Goal: Obtain resource: Obtain resource

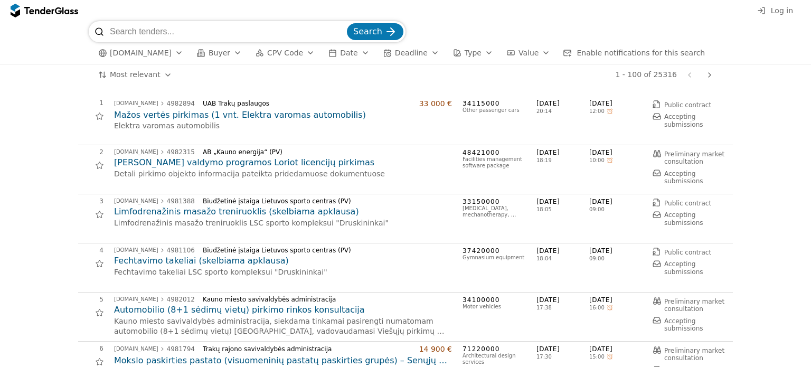
click at [124, 33] on input "search" at bounding box center [227, 31] width 235 height 21
paste input "4914590"
type input "ID 4914590"
click at [374, 34] on span "Search" at bounding box center [367, 31] width 29 height 10
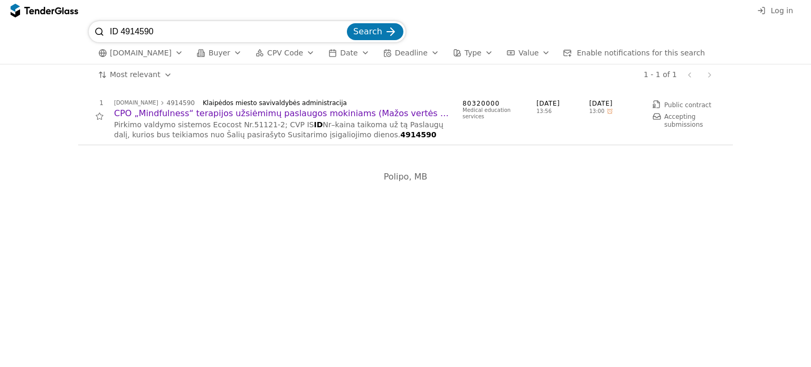
click at [201, 113] on h2 "CPO „Mindfulness“ terapijos užsiėmimų paslaugos mokiniams (Mažos vertės skelbia…" at bounding box center [283, 114] width 338 height 12
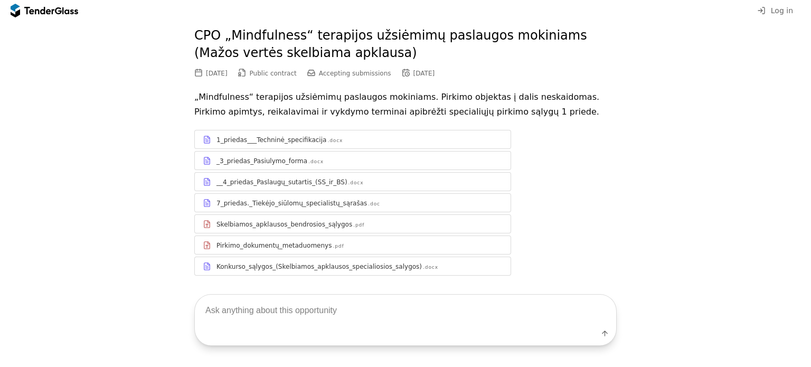
scroll to position [57, 0]
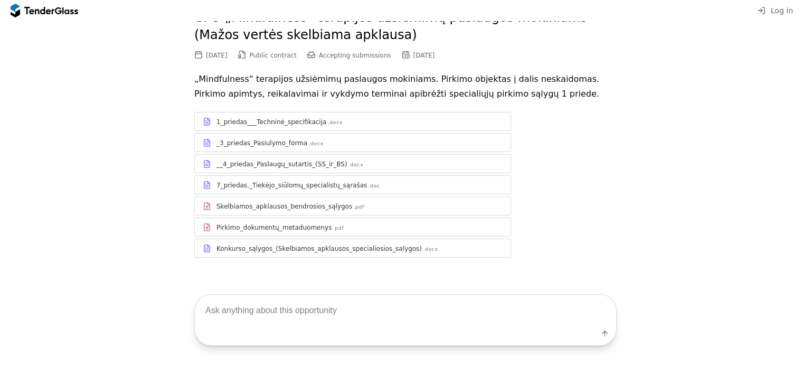
click at [787, 12] on span "Log in" at bounding box center [782, 10] width 22 height 8
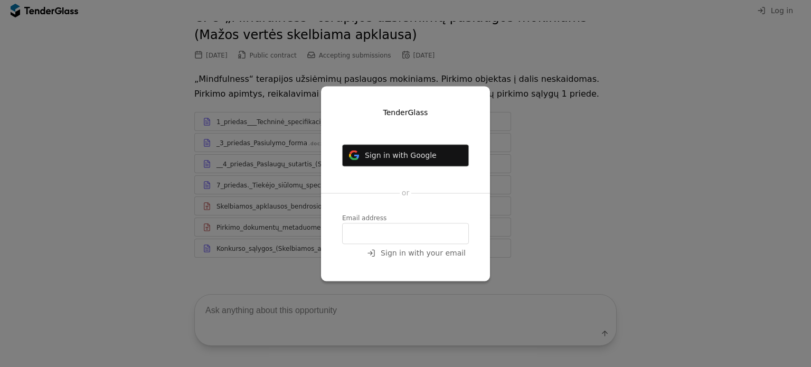
click at [353, 232] on input "email" at bounding box center [405, 233] width 127 height 21
click at [428, 236] on input "[PERSON_NAME][EMAIL_ADDRESS],com" at bounding box center [405, 233] width 127 height 21
click at [454, 236] on input "[PERSON_NAME][EMAIL_ADDRESS][DOMAIN_NAME]" at bounding box center [405, 233] width 127 height 21
type input "[PERSON_NAME][EMAIL_ADDRESS][DOMAIN_NAME]"
click at [420, 255] on span "Sign in with your email" at bounding box center [423, 253] width 85 height 8
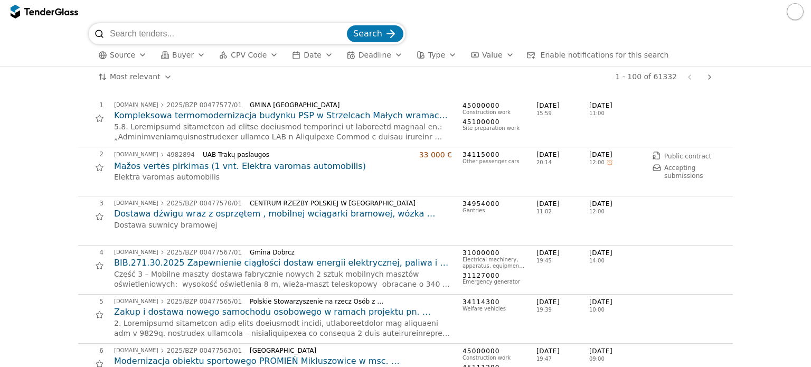
click at [115, 33] on input "search" at bounding box center [227, 33] width 235 height 21
click at [114, 37] on input "search" at bounding box center [227, 33] width 235 height 21
click at [117, 34] on input "search" at bounding box center [227, 33] width 235 height 21
paste input "ID 4914590"
type input "ID 4914590"
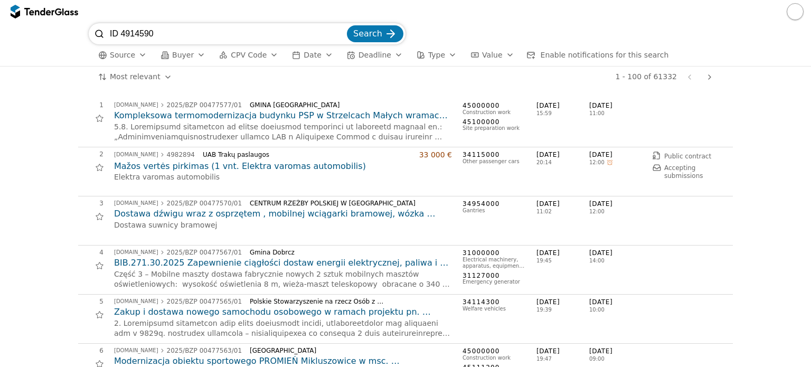
click at [347, 25] on button "Search" at bounding box center [375, 33] width 57 height 17
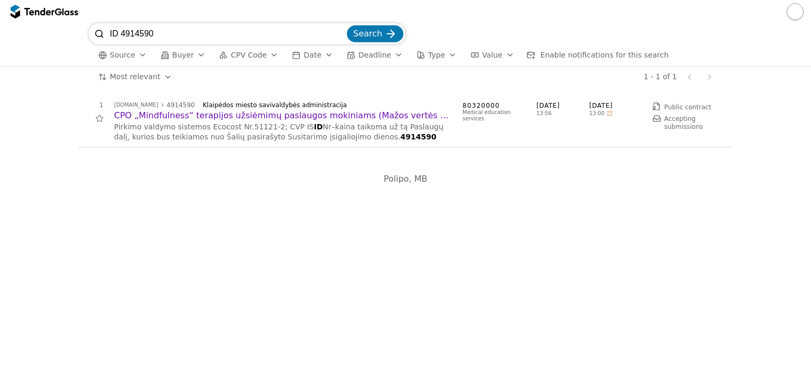
click at [264, 117] on h2 "CPO „Mindfulness“ terapijos užsiėmimų paslaugos mokiniams (Mažos vertės skelbia…" at bounding box center [283, 116] width 338 height 12
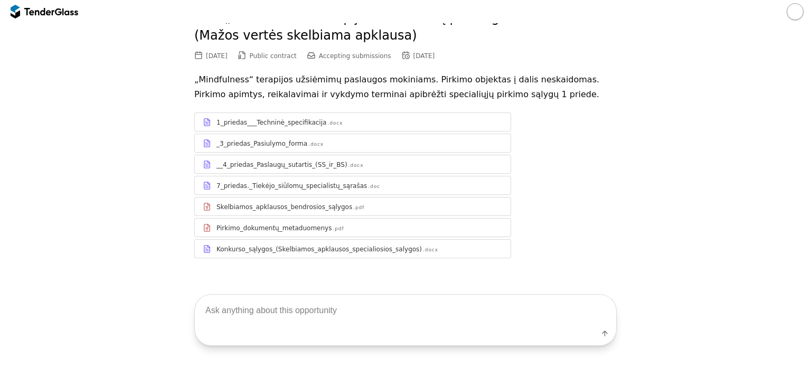
scroll to position [59, 0]
click at [227, 312] on textarea at bounding box center [405, 310] width 421 height 31
click at [344, 313] on textarea at bounding box center [405, 310] width 421 height 31
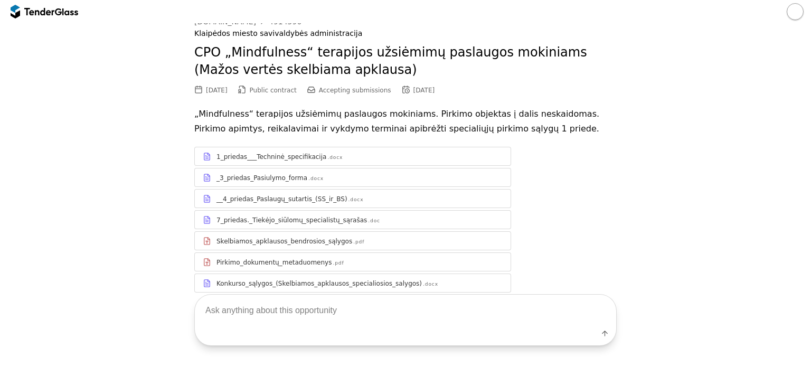
scroll to position [0, 0]
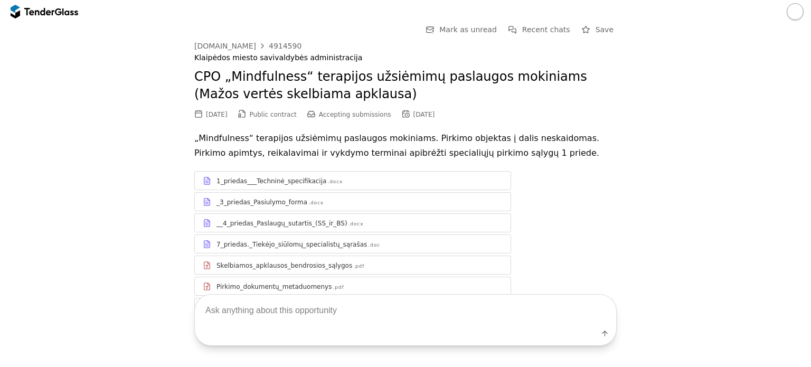
click at [584, 28] on div at bounding box center [586, 30] width 30 height 30
click at [532, 28] on div at bounding box center [530, 30] width 30 height 30
click at [585, 27] on div at bounding box center [586, 30] width 30 height 30
click at [414, 31] on span "Mark as unread" at bounding box center [413, 29] width 58 height 8
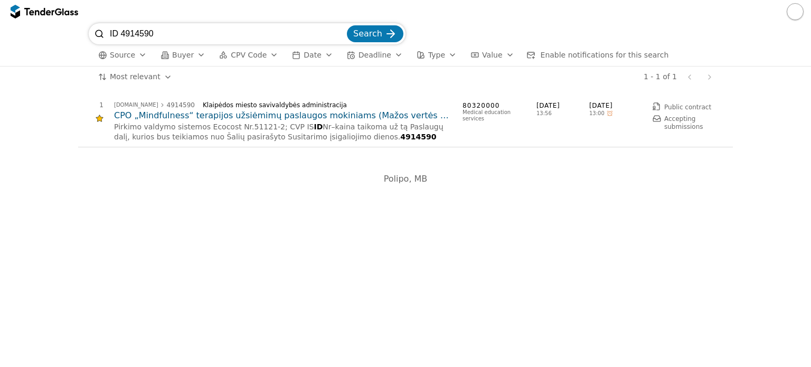
click at [192, 119] on h2 "CPO „Mindfulness“ terapijos užsiėmimų paslaugos mokiniams (Mažos vertės skelbia…" at bounding box center [283, 116] width 338 height 12
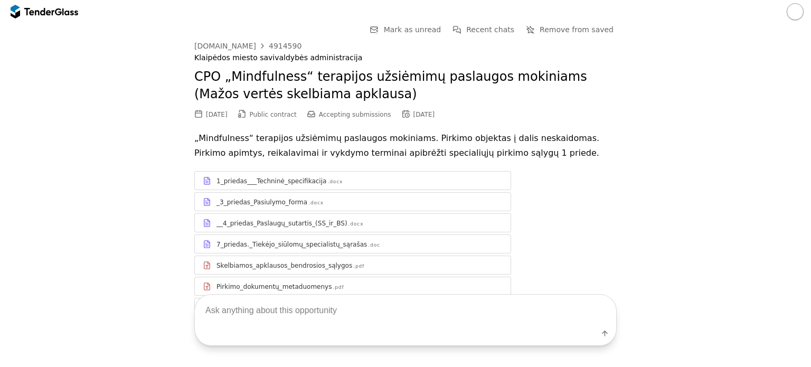
click at [253, 181] on div "1_priedas___Techninė_specifikacija" at bounding box center [272, 181] width 110 height 8
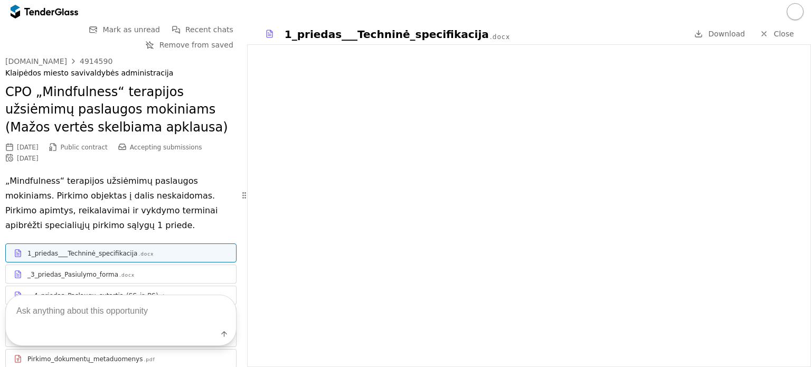
click at [797, 12] on button "button" at bounding box center [795, 11] width 17 height 17
click at [112, 274] on div "Label" at bounding box center [121, 320] width 242 height 93
click at [80, 277] on div "Label" at bounding box center [121, 320] width 242 height 93
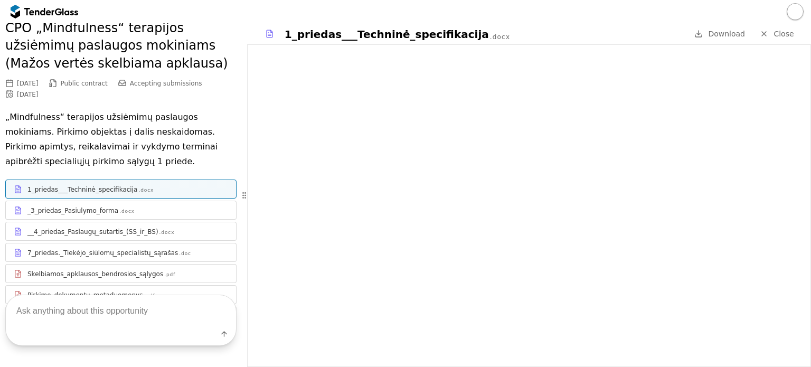
scroll to position [131, 0]
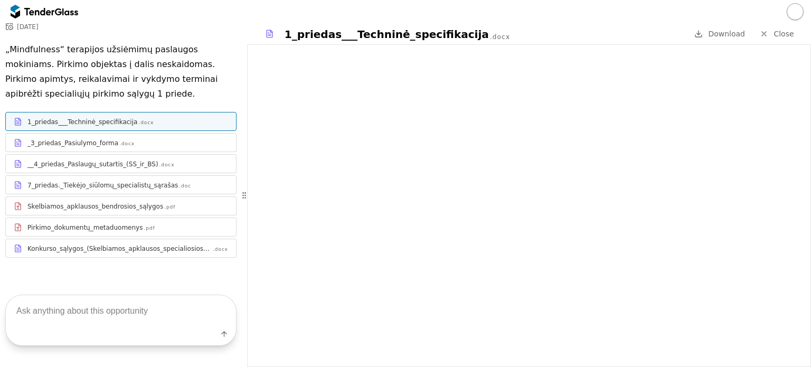
click at [79, 146] on div "_3_priedas_Pasiulymo_forma" at bounding box center [72, 143] width 91 height 8
